Goal: Browse casually

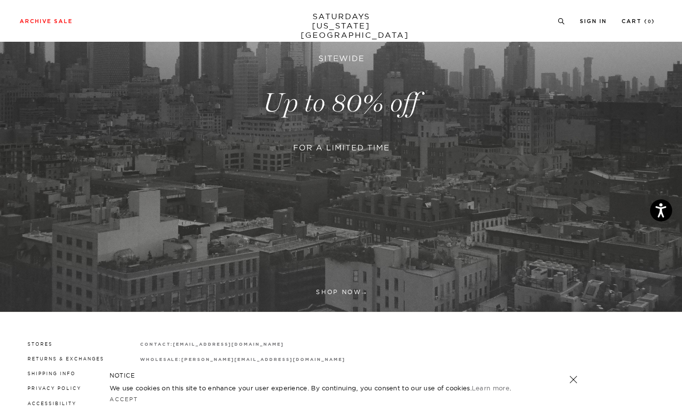
scroll to position [226, 0]
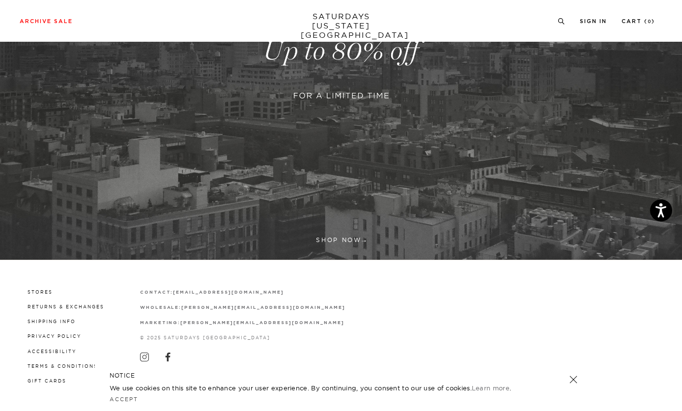
click at [573, 380] on link at bounding box center [573, 380] width 14 height 14
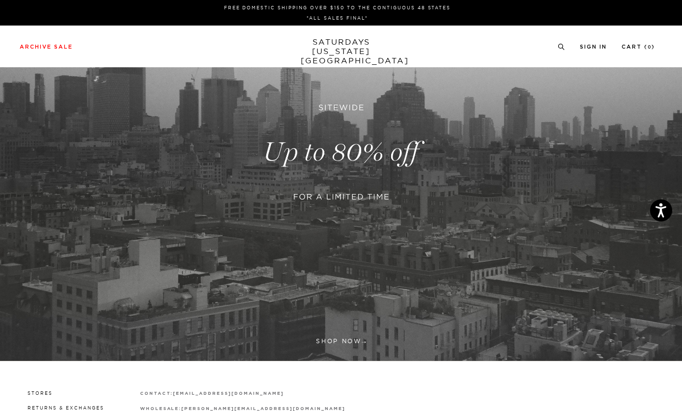
scroll to position [0, 0]
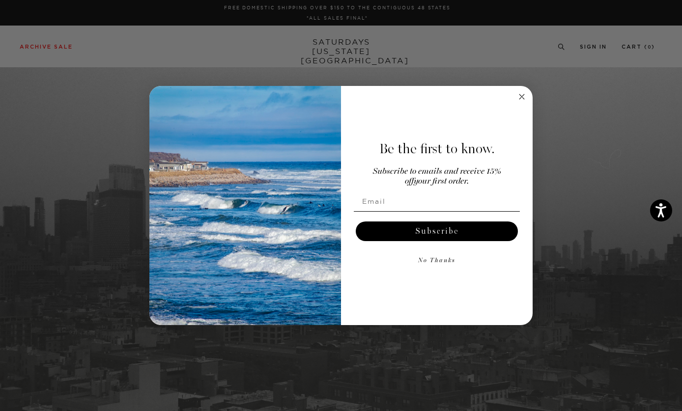
click at [523, 98] on icon "Close dialog" at bounding box center [521, 96] width 5 height 5
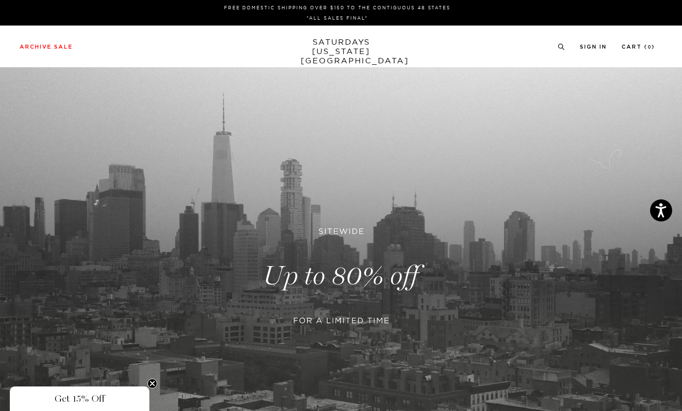
click at [327, 40] on link "SATURDAYS [US_STATE][GEOGRAPHIC_DATA]" at bounding box center [341, 51] width 81 height 28
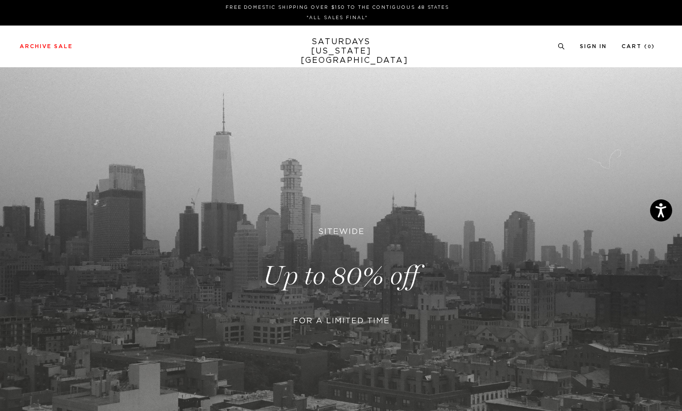
click at [333, 50] on link "SATURDAYS NEW YORK CITY" at bounding box center [341, 51] width 81 height 28
